Goal: Obtain resource: Download file/media

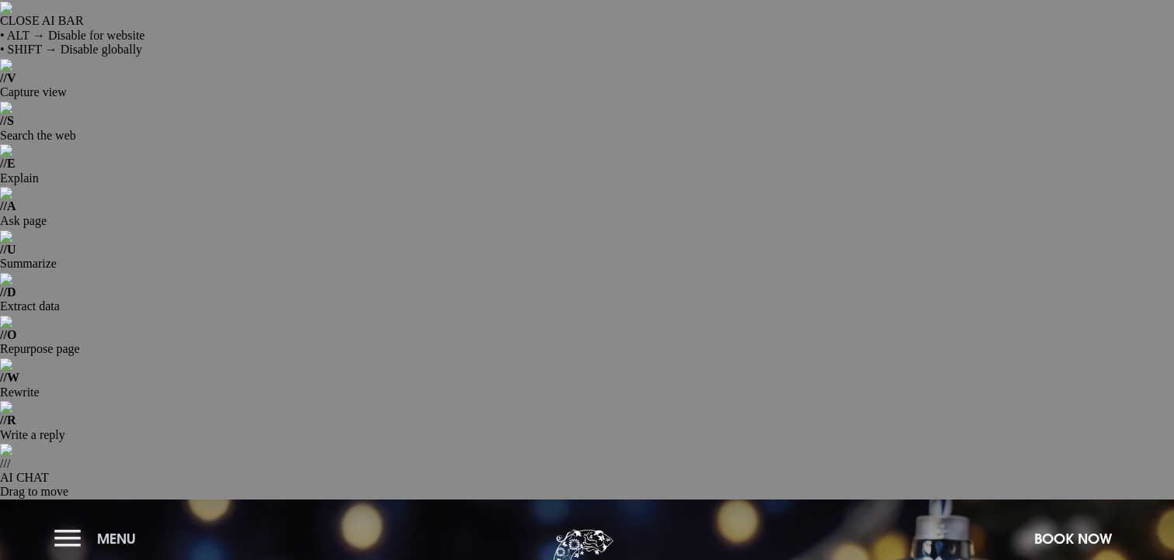
click at [88, 522] on button "Menu" at bounding box center [98, 538] width 89 height 33
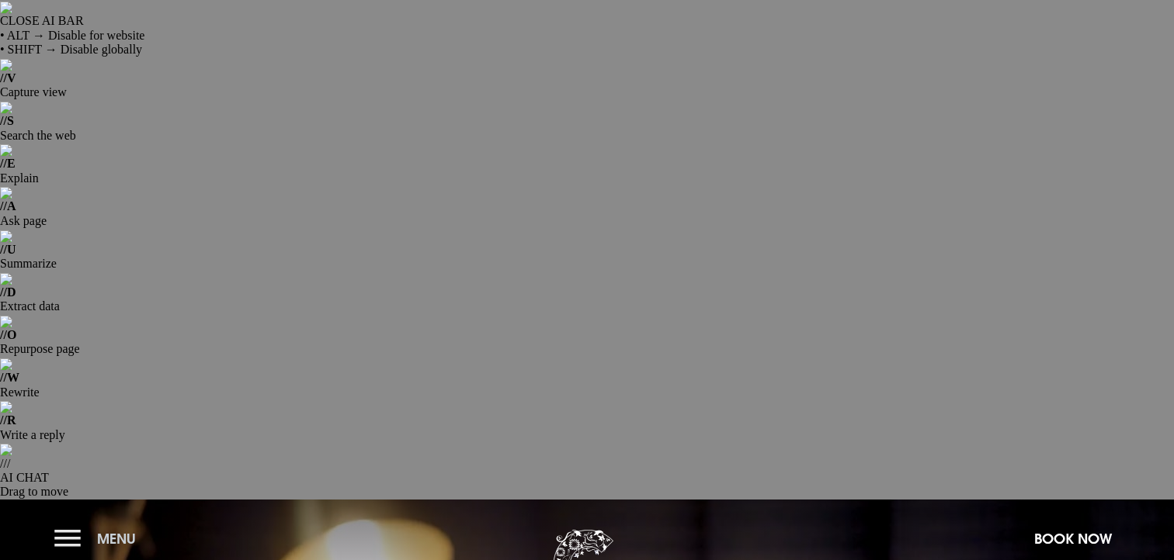
click at [69, 522] on button "Menu" at bounding box center [98, 538] width 89 height 33
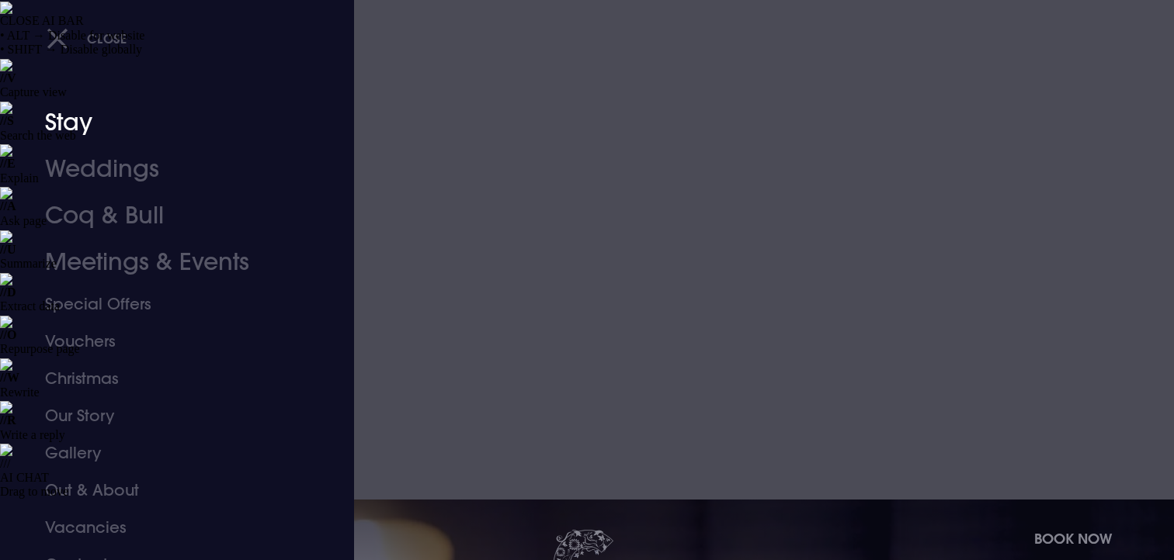
click at [64, 137] on link "Stay" at bounding box center [167, 122] width 245 height 47
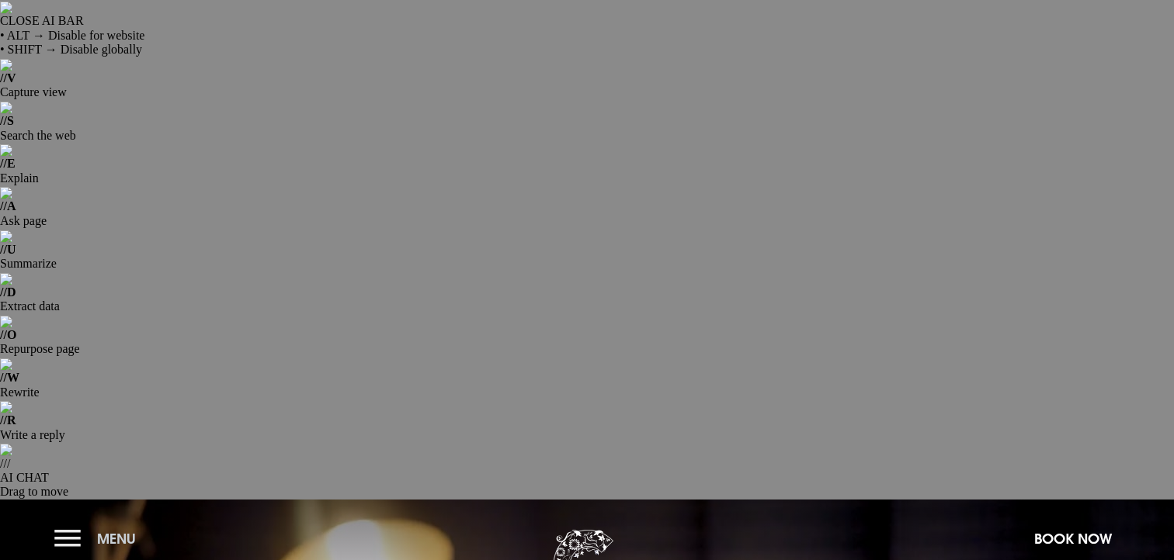
click at [114, 530] on span "Menu" at bounding box center [116, 539] width 39 height 18
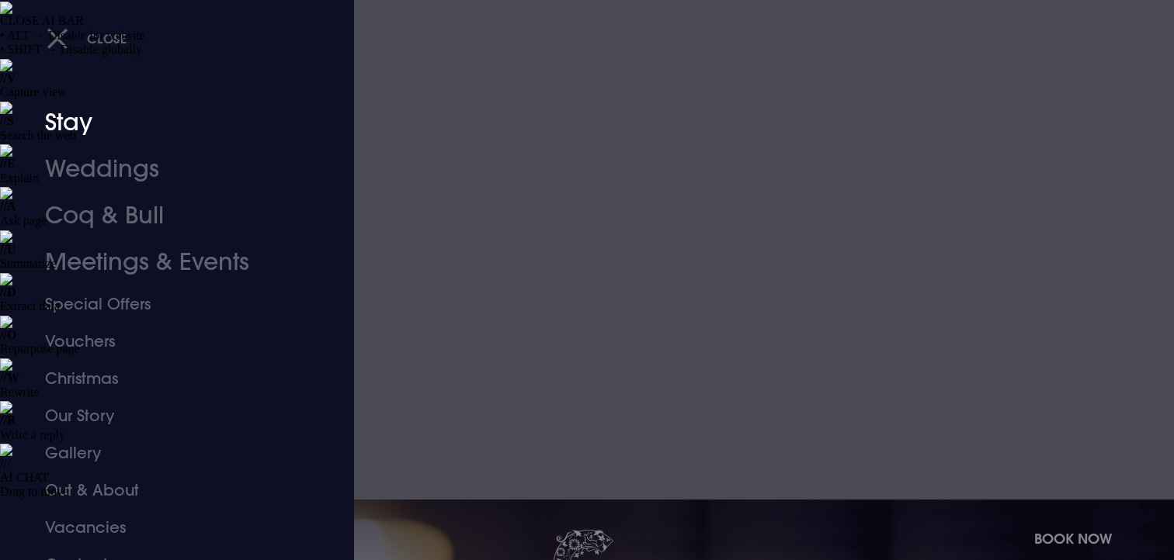
click at [68, 126] on link "Stay" at bounding box center [167, 122] width 245 height 47
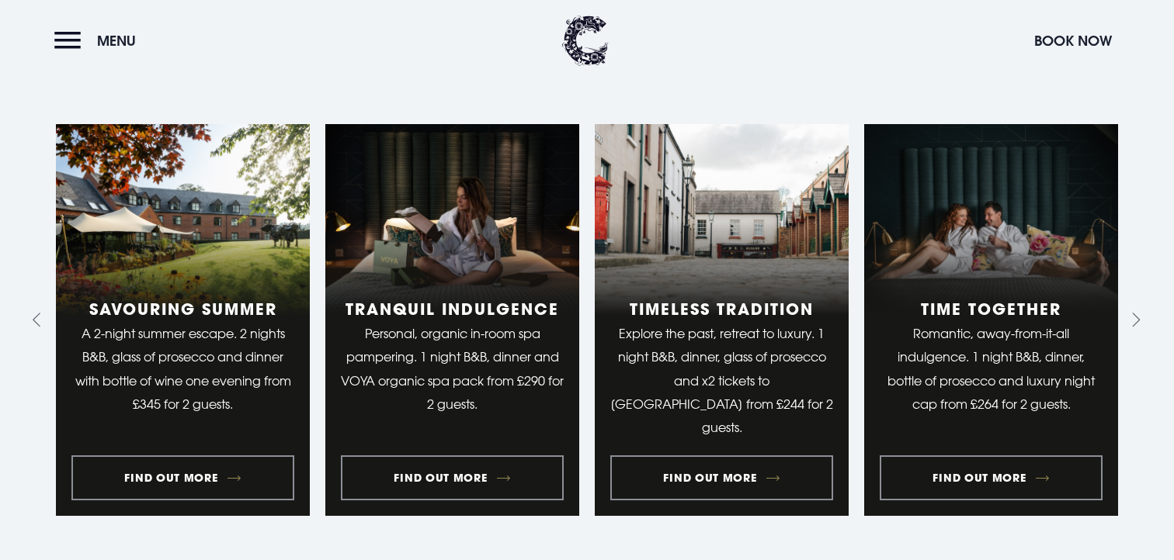
scroll to position [1810, 0]
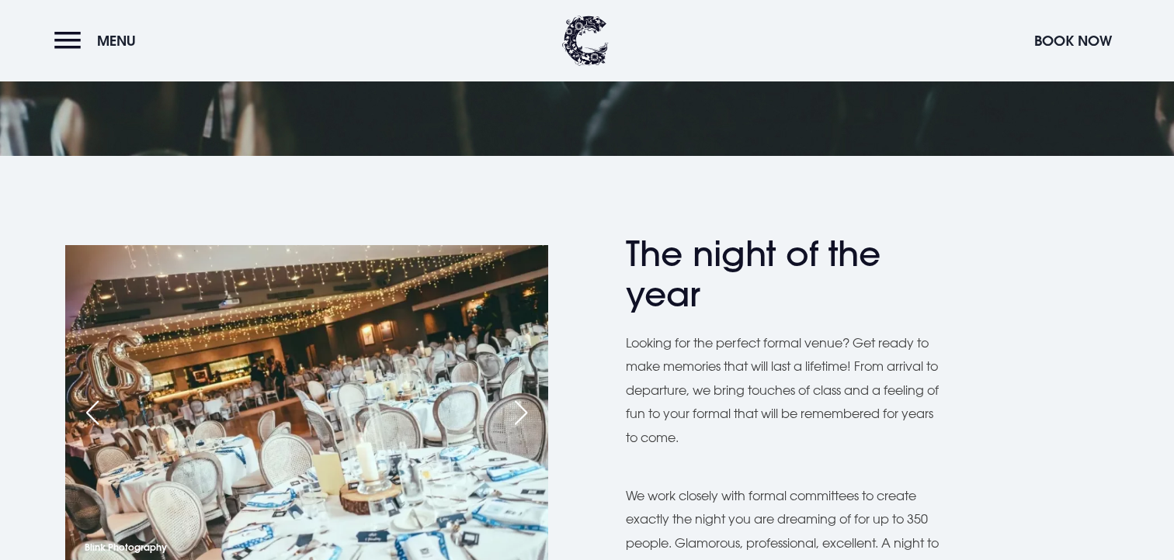
scroll to position [1034, 0]
